Goal: Find contact information: Find contact information

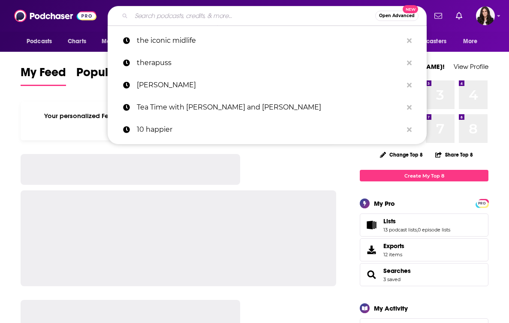
click at [273, 20] on input "Search podcasts, credits, & more..." at bounding box center [253, 16] width 244 height 14
paste input "You Made It Weird with [PERSON_NAME] Podcast"
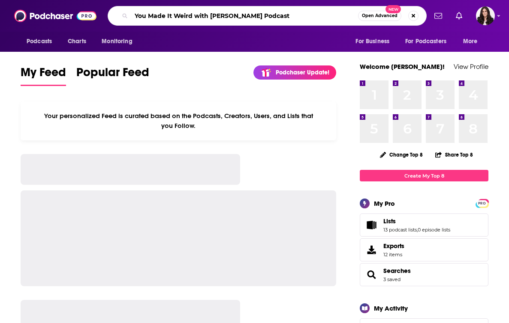
type input "You Made It Weird with [PERSON_NAME] Podcast"
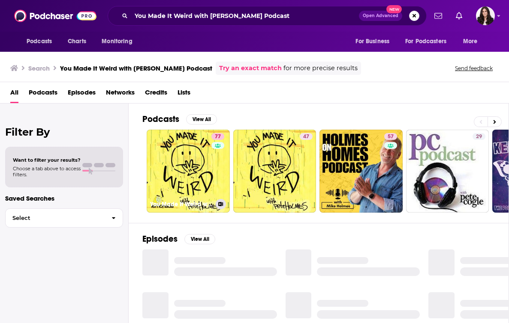
click at [201, 164] on link "77 You Made It Weird with [PERSON_NAME]" at bounding box center [188, 171] width 83 height 83
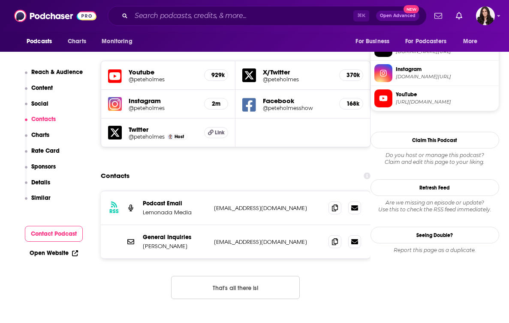
scroll to position [781, 0]
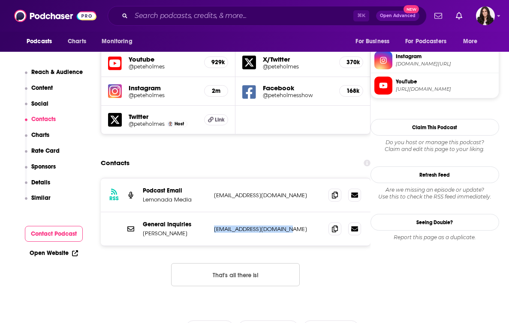
drag, startPoint x: 299, startPoint y: 177, endPoint x: 213, endPoint y: 176, distance: 85.7
click at [213, 213] on div "General Inquiries [PERSON_NAME] [EMAIL_ADDRESS][DOMAIN_NAME] [EMAIL_ADDRESS][DO…" at bounding box center [236, 229] width 270 height 33
copy p "[EMAIL_ADDRESS][DOMAIN_NAME]"
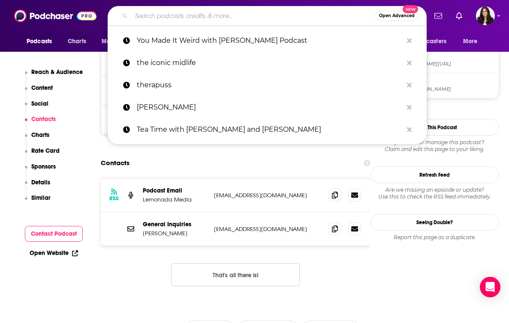
click at [219, 16] on input "Search podcasts, credits, & more..." at bounding box center [253, 16] width 244 height 14
paste input "Open Book with [PERSON_NAME]"
type input "Open Book with [PERSON_NAME]"
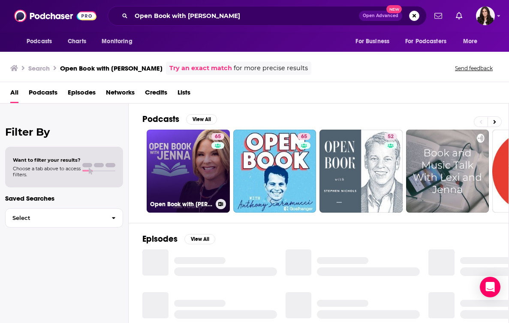
click at [204, 165] on link "65 Open Book with [PERSON_NAME]" at bounding box center [188, 171] width 83 height 83
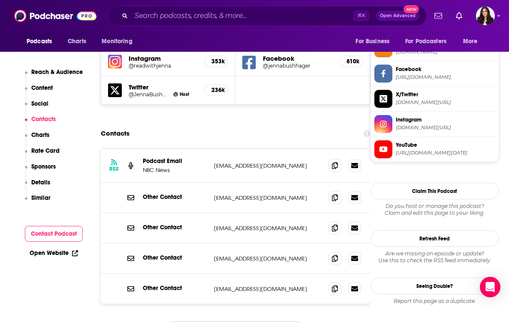
scroll to position [801, 0]
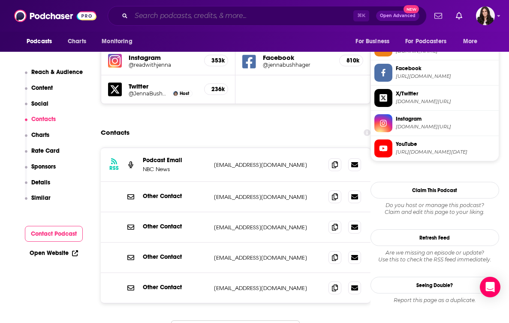
click at [203, 18] on input "Search podcasts, credits, & more..." at bounding box center [242, 16] width 222 height 14
paste input "How’s Life with [PERSON_NAME]"
type input "How’s Life with [PERSON_NAME]"
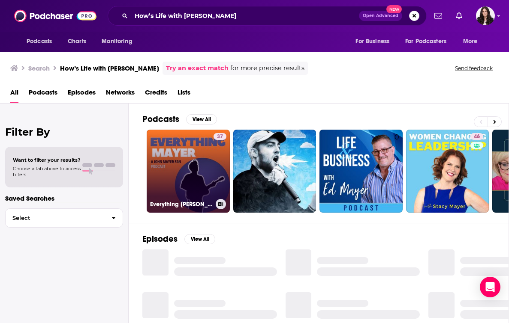
click at [186, 171] on link "37 Everything [PERSON_NAME]: A [PERSON_NAME] Fan Podcast" at bounding box center [188, 171] width 83 height 83
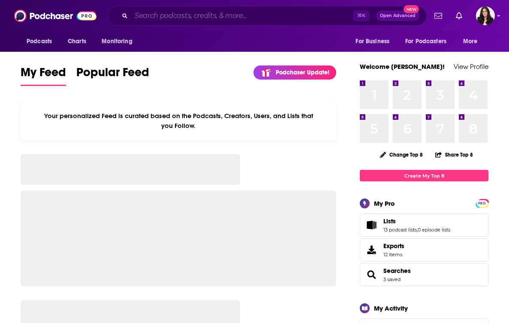
click at [288, 21] on input "Search podcasts, credits, & more..." at bounding box center [242, 16] width 222 height 14
paste input "Bob Lefsetz Podcast"
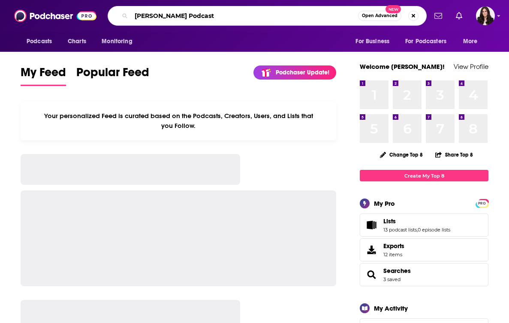
type input "Bob Lefsetz Podcast"
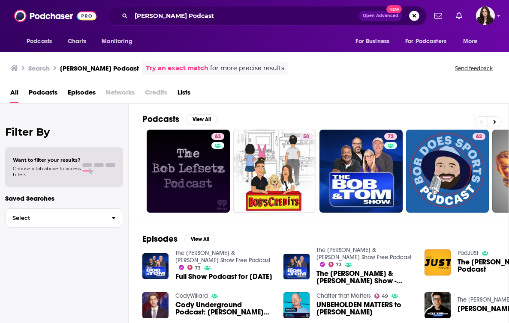
click at [204, 189] on link "63" at bounding box center [188, 171] width 83 height 83
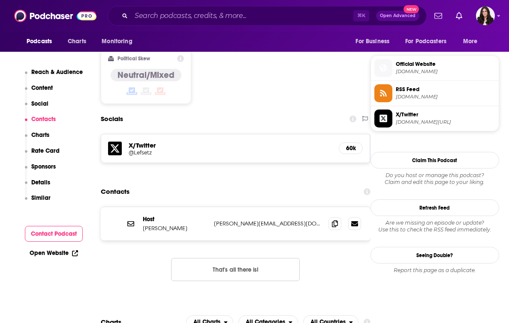
scroll to position [672, 0]
drag, startPoint x: 262, startPoint y: 186, endPoint x: 212, endPoint y: 185, distance: 49.7
click at [212, 207] on div "Host Bob Lefsetz bob@lefsetz.com bob@lefsetz.com" at bounding box center [236, 223] width 270 height 33
copy p "bob@lefsetz.com"
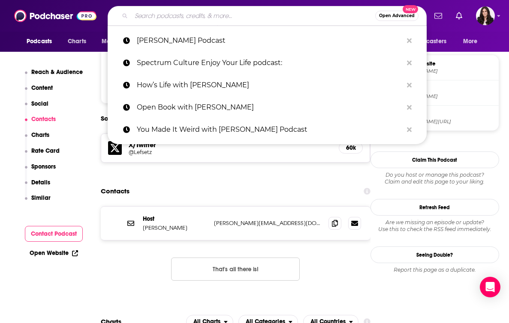
click at [250, 12] on input "Search podcasts, credits, & more..." at bounding box center [253, 16] width 244 height 14
paste input "Armchair Expert with Dax Shepherd"
type input "Armchair Expert with Dax Shepherd"
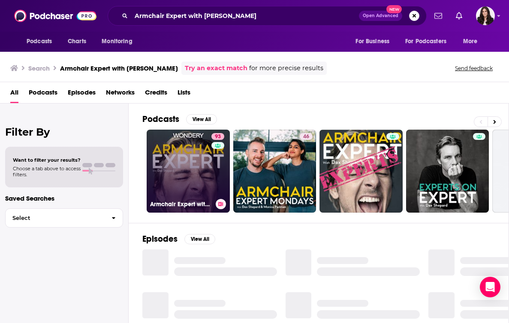
click at [198, 161] on link "93 Armchair Expert with Dax Shepard" at bounding box center [188, 171] width 83 height 83
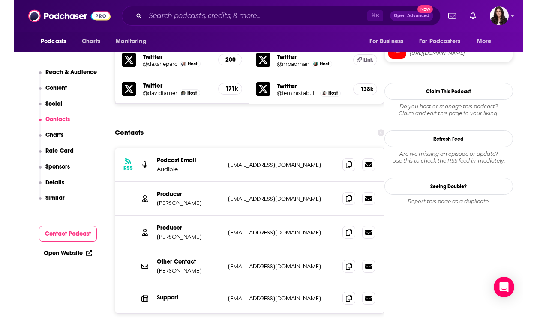
scroll to position [815, 0]
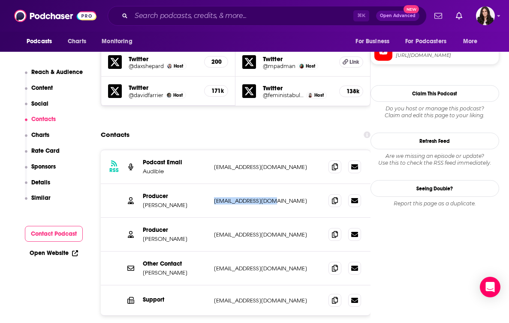
drag, startPoint x: 274, startPoint y: 154, endPoint x: 212, endPoint y: 156, distance: 62.2
click at [212, 184] on div "Producer Rob Holysz robholysz@gmail.com robholysz@gmail.com" at bounding box center [236, 201] width 270 height 34
copy p "robholysz@gmail.com"
